Goal: Information Seeking & Learning: Learn about a topic

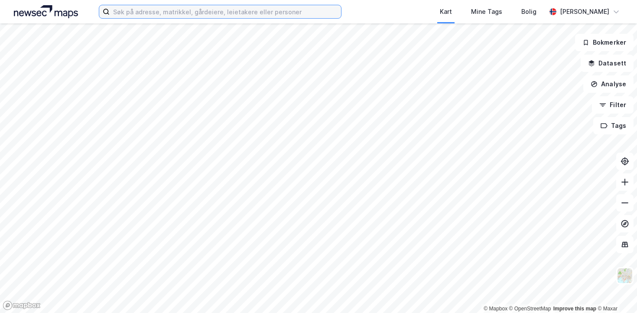
click at [134, 7] on input at bounding box center [225, 11] width 231 height 13
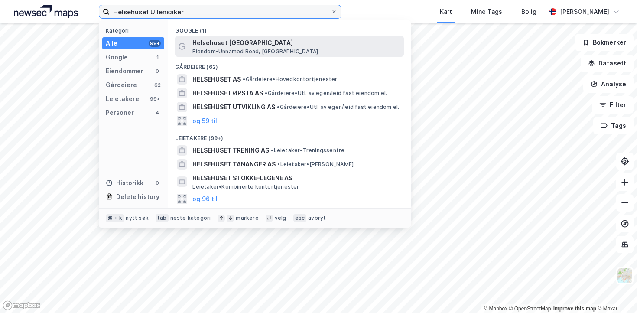
type input "Helsehuset Ullensaker"
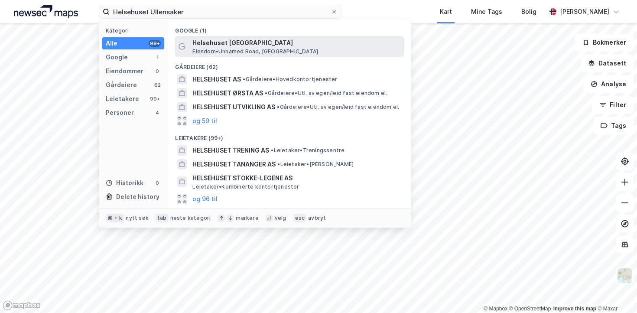
click at [194, 45] on span "Helsehuset [GEOGRAPHIC_DATA]" at bounding box center [296, 43] width 208 height 10
